Goal: Task Accomplishment & Management: Manage account settings

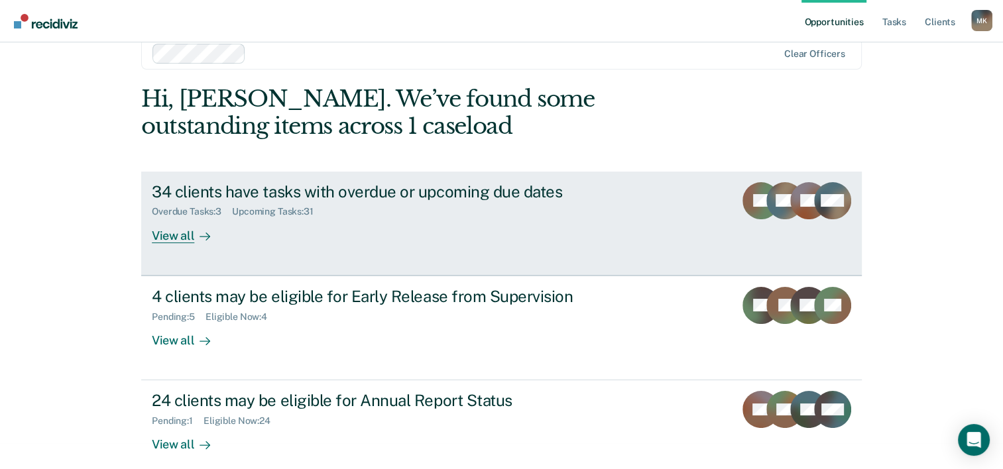
scroll to position [40, 0]
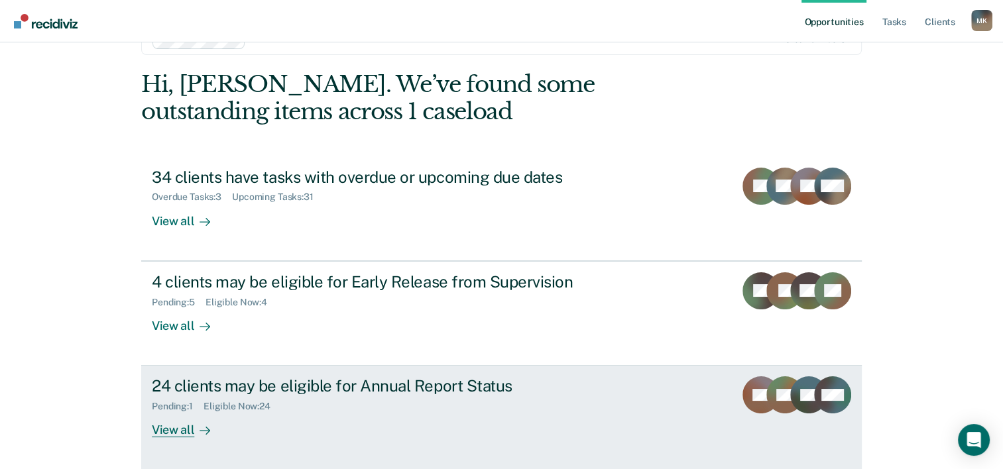
click at [227, 384] on div "24 clients may be eligible for Annual Report Status" at bounding box center [384, 385] width 465 height 19
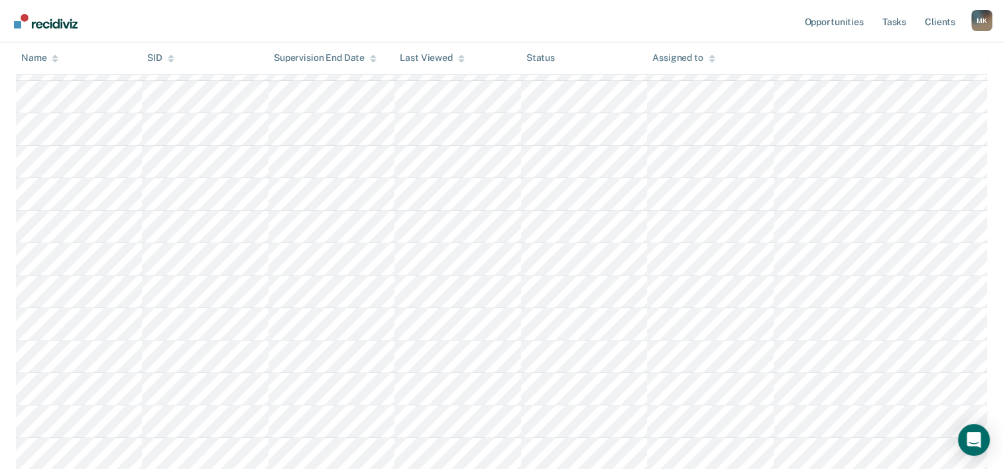
scroll to position [408, 0]
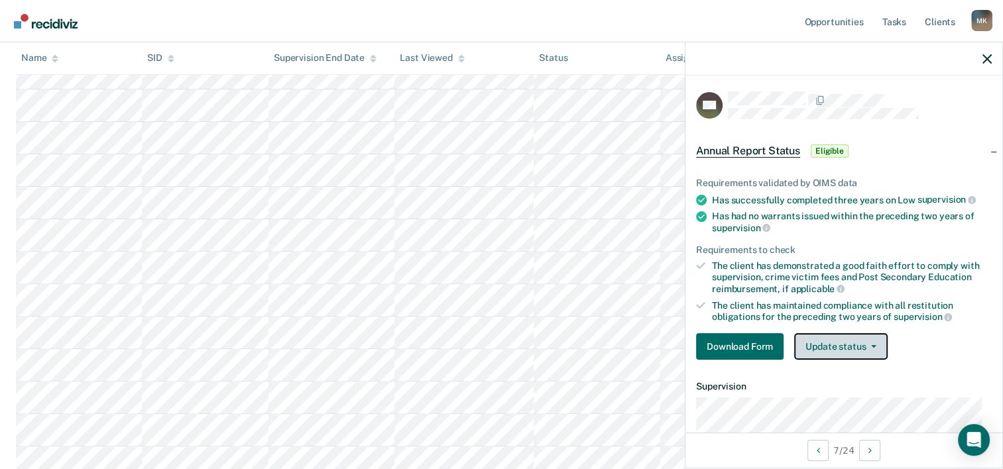
click at [867, 345] on span "button" at bounding box center [871, 346] width 11 height 3
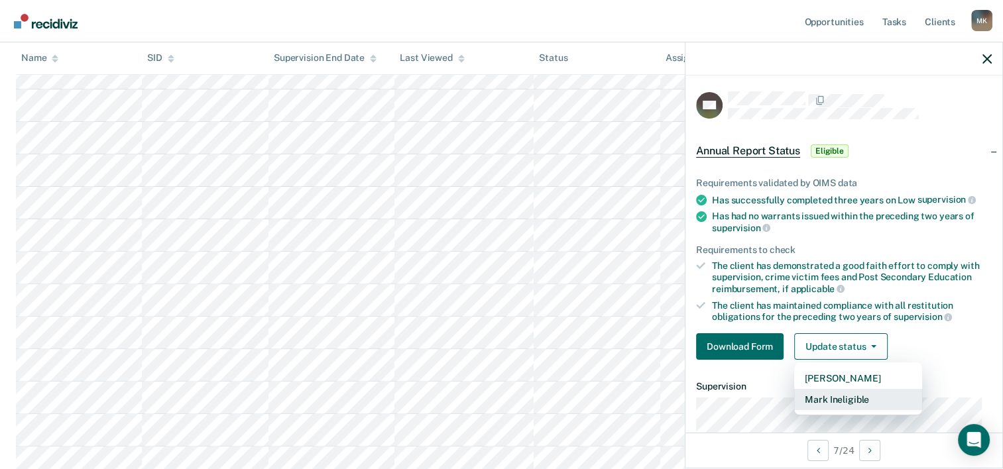
click at [837, 396] on button "Mark Ineligible" at bounding box center [858, 399] width 128 height 21
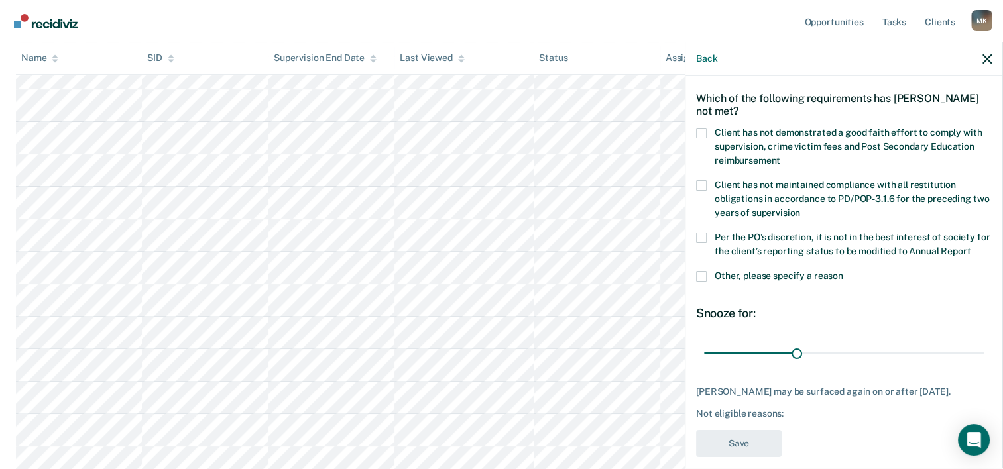
scroll to position [76, 0]
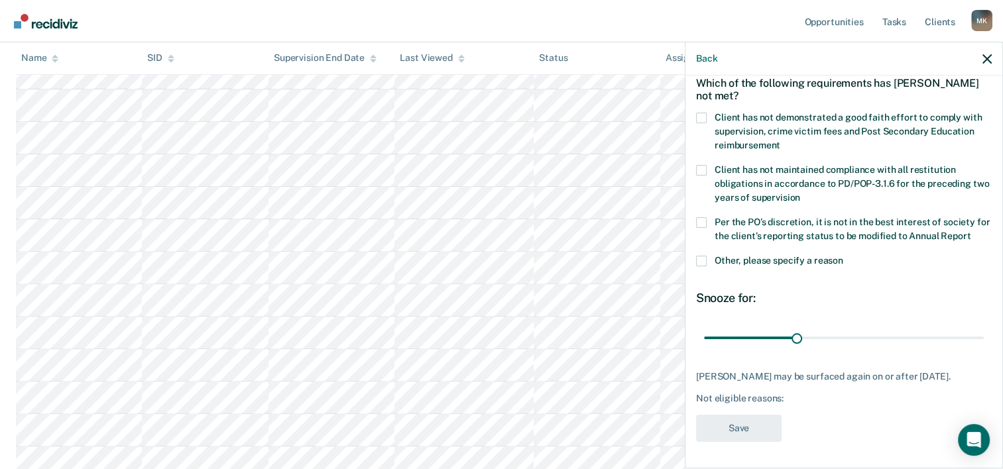
click at [702, 217] on span at bounding box center [701, 222] width 11 height 11
click at [970, 231] on input "Per the PO’s discretion, it is not in the best interest of society for the clie…" at bounding box center [970, 231] width 0 height 0
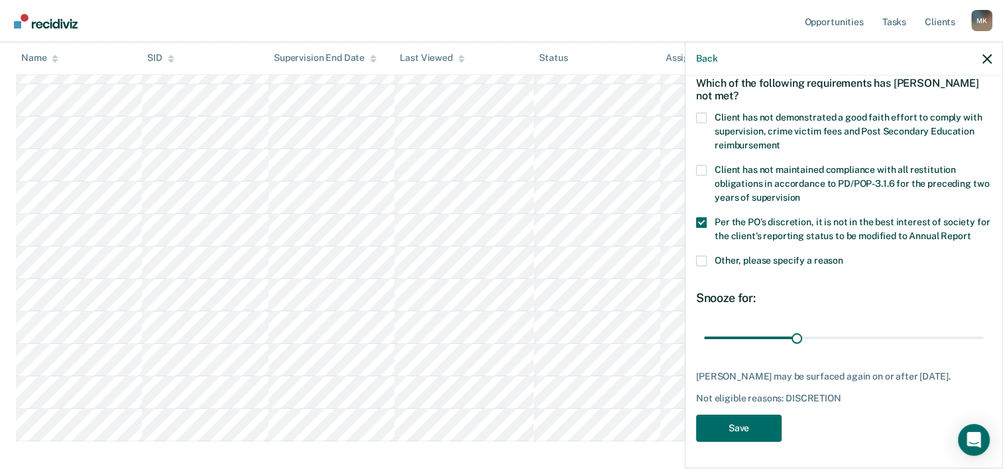
scroll to position [739, 0]
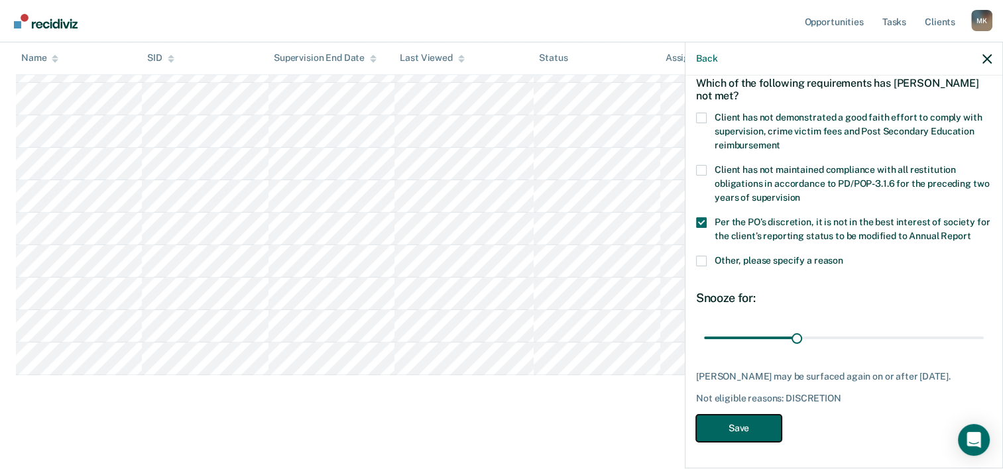
click at [761, 428] on button "Save" at bounding box center [738, 428] width 85 height 27
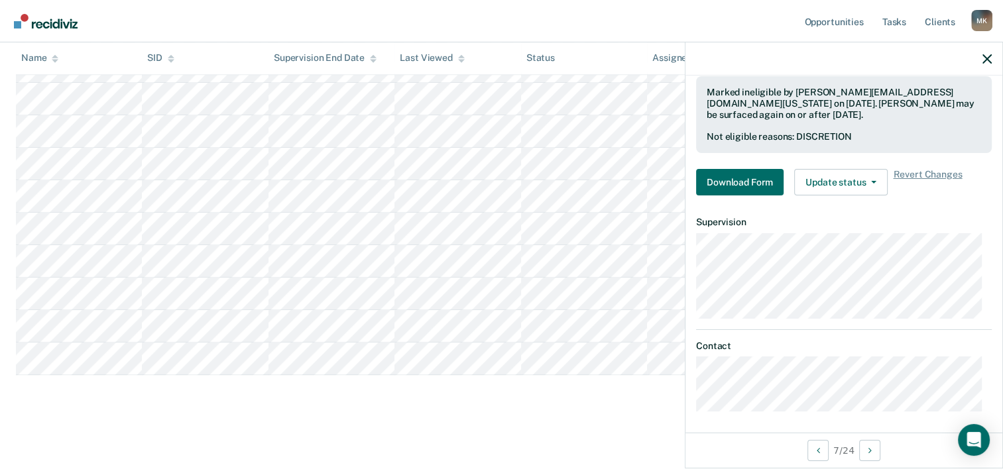
scroll to position [264, 0]
click at [985, 56] on icon "button" at bounding box center [986, 58] width 9 height 9
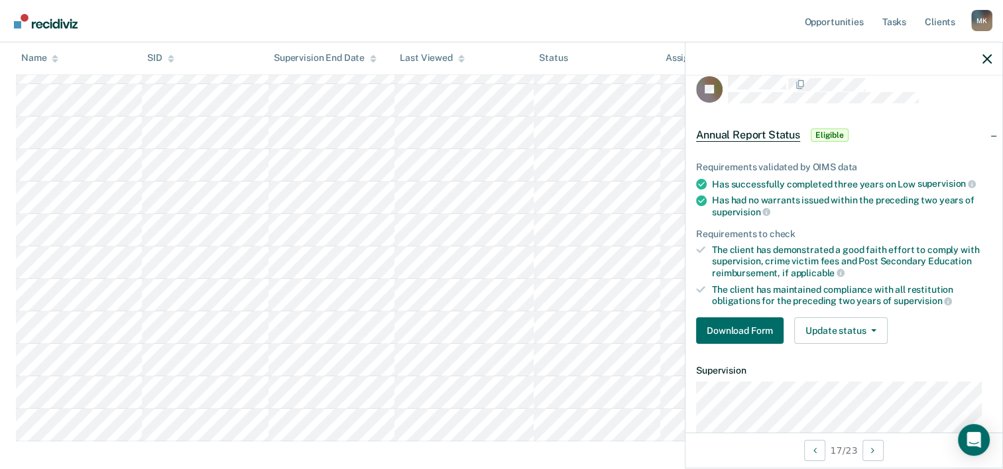
scroll to position [0, 0]
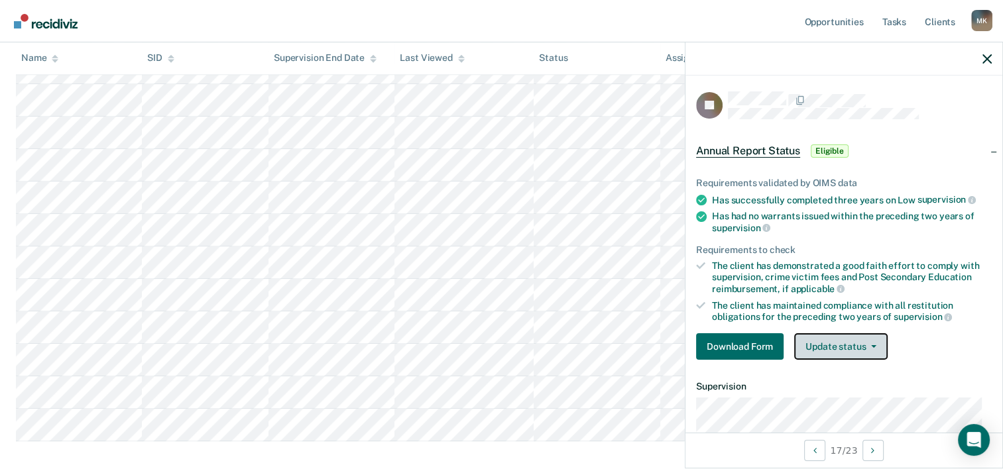
click at [874, 345] on icon "button" at bounding box center [873, 346] width 5 height 3
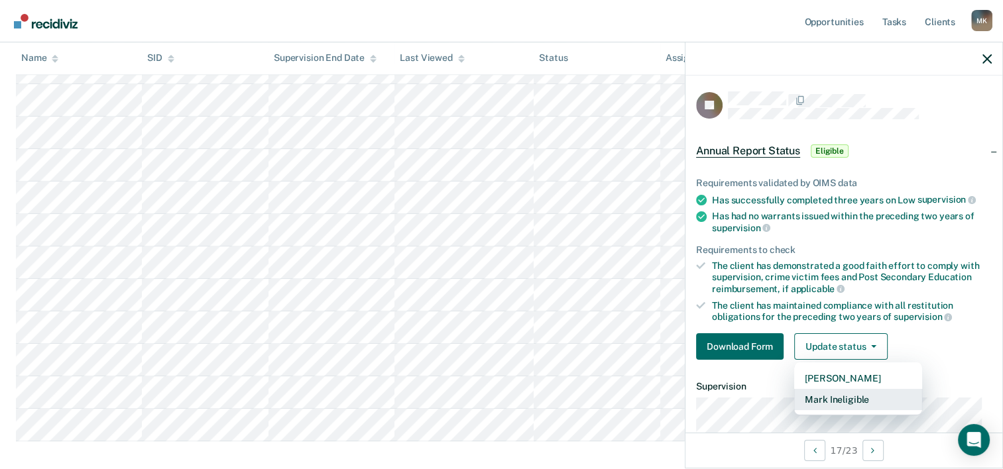
click at [850, 397] on button "Mark Ineligible" at bounding box center [858, 399] width 128 height 21
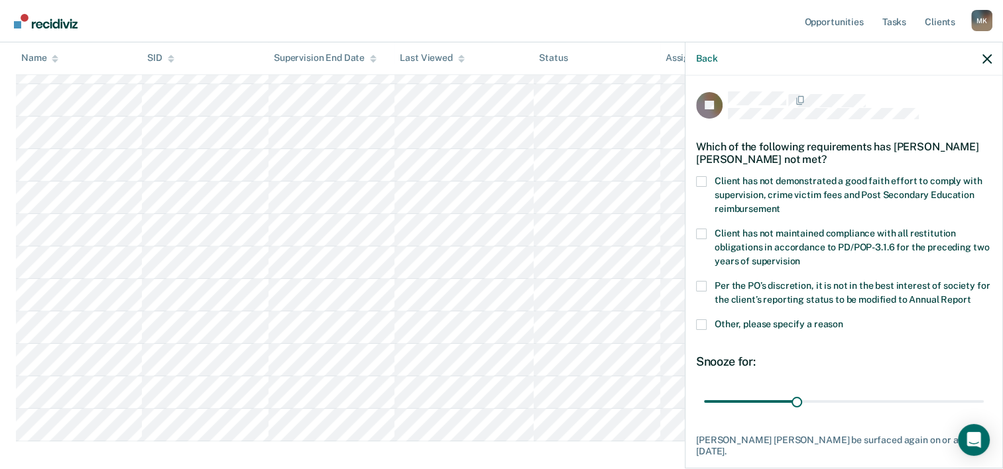
click at [704, 284] on span at bounding box center [701, 286] width 11 height 11
click at [970, 295] on input "Per the PO’s discretion, it is not in the best interest of society for the clie…" at bounding box center [970, 295] width 0 height 0
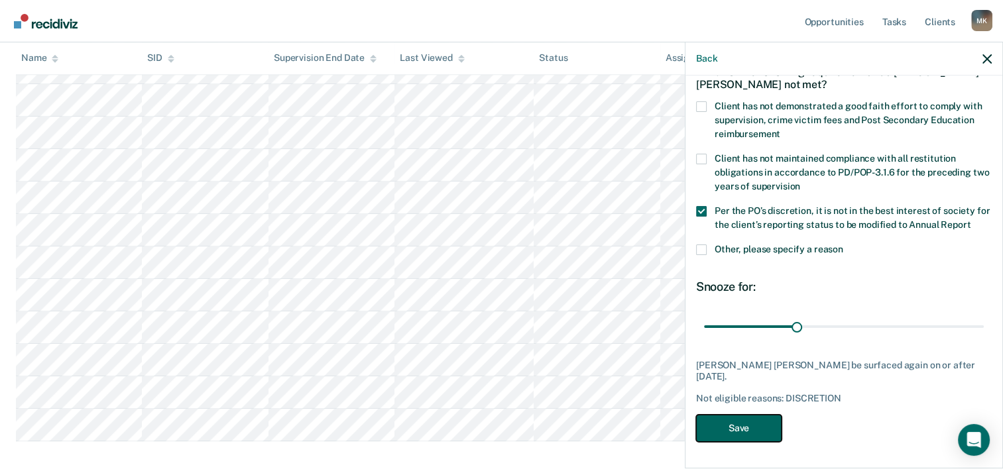
click at [732, 427] on button "Save" at bounding box center [738, 428] width 85 height 27
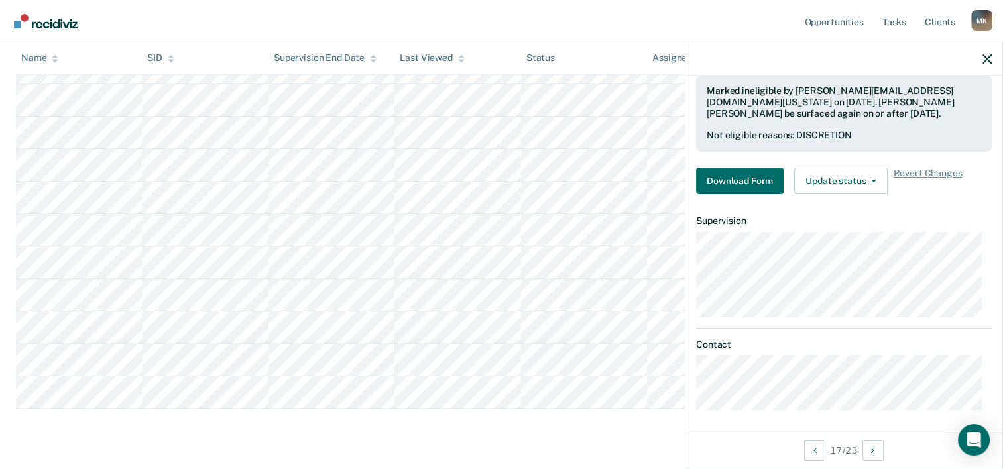
scroll to position [673, 0]
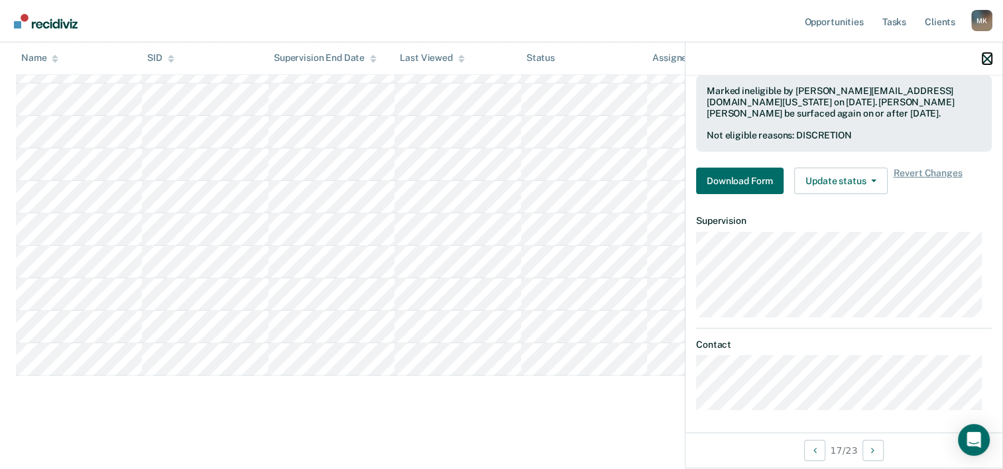
click at [986, 59] on icon "button" at bounding box center [986, 58] width 9 height 9
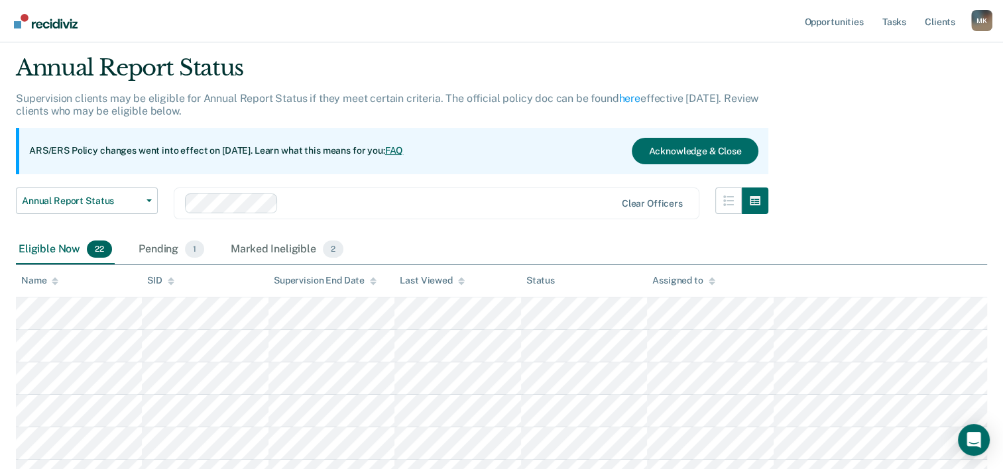
scroll to position [0, 0]
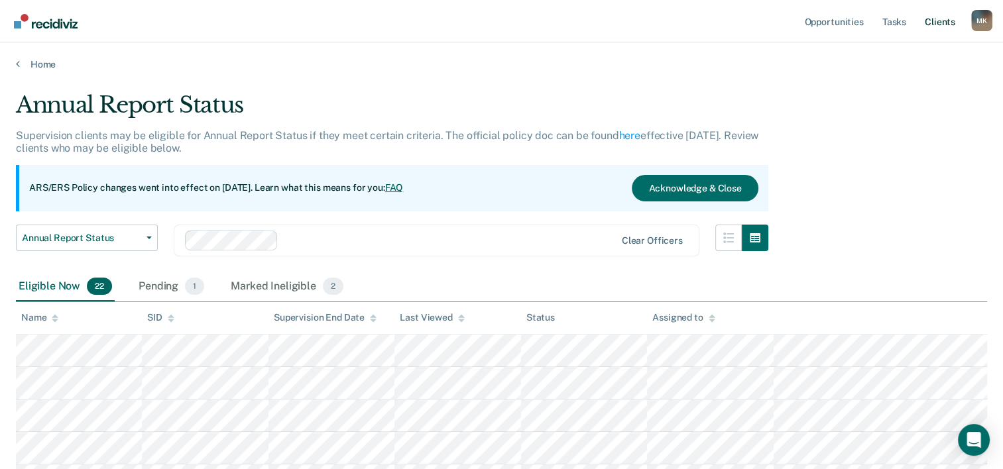
click at [938, 21] on link "Client s" at bounding box center [940, 21] width 36 height 42
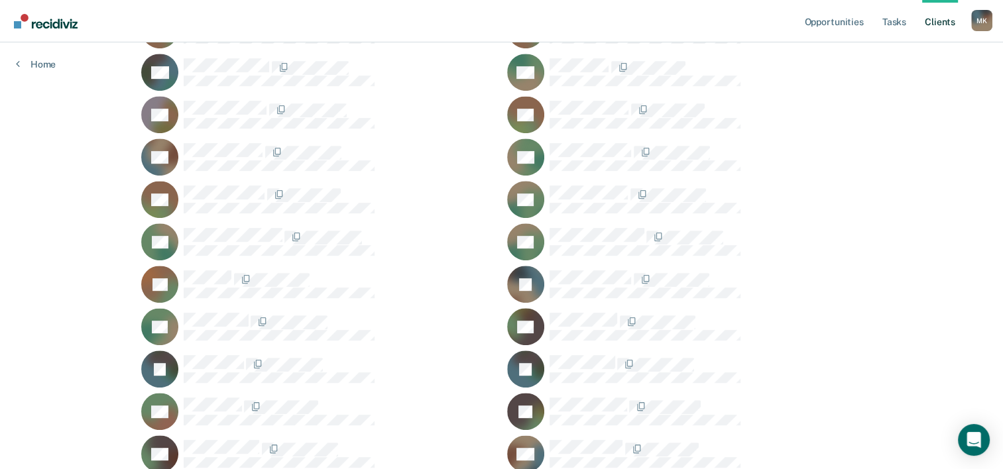
scroll to position [394, 0]
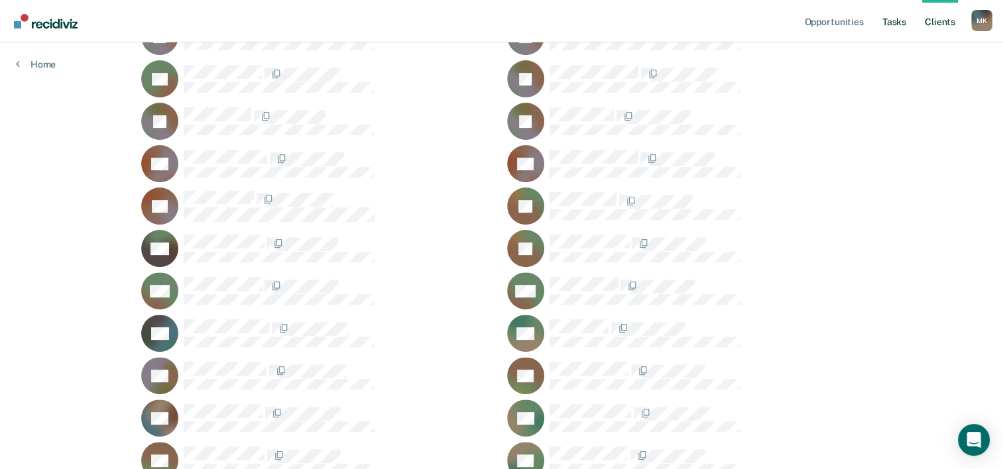
click at [893, 21] on link "Tasks" at bounding box center [893, 21] width 29 height 42
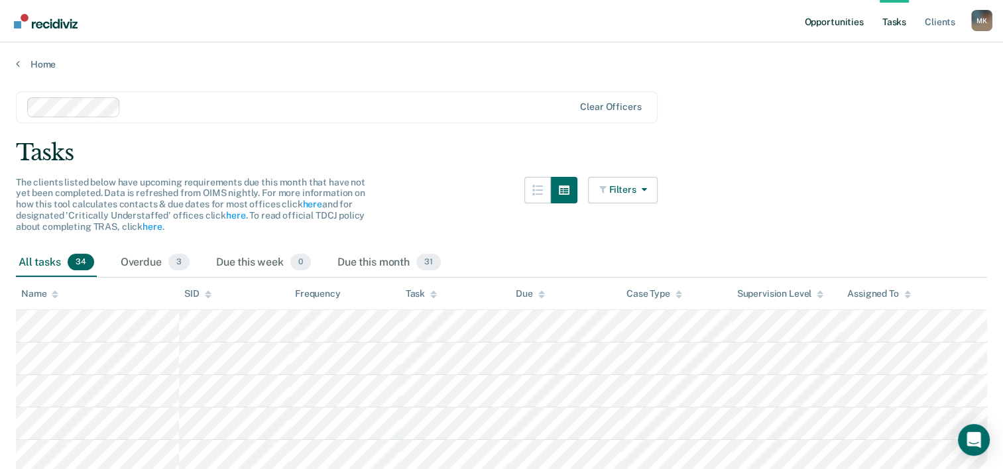
click at [847, 21] on link "Opportunities" at bounding box center [833, 21] width 64 height 42
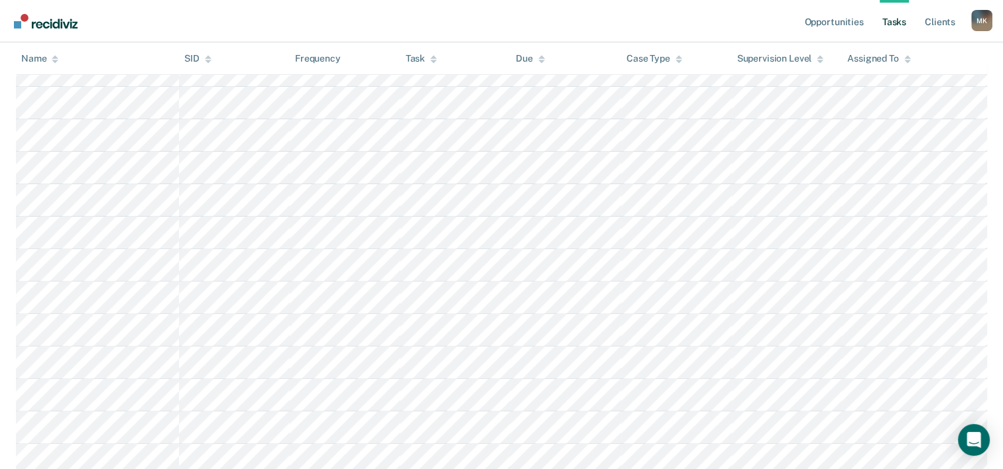
scroll to position [398, 0]
click at [983, 17] on div "M K" at bounding box center [981, 20] width 21 height 21
click at [699, 26] on nav "Opportunities Tasks Client s Marie Kampire M K Profile How it works Log Out" at bounding box center [501, 21] width 981 height 42
click at [982, 21] on div "M K" at bounding box center [981, 20] width 21 height 21
click at [891, 85] on link "Log Out" at bounding box center [928, 87] width 107 height 11
